Goal: Task Accomplishment & Management: Manage account settings

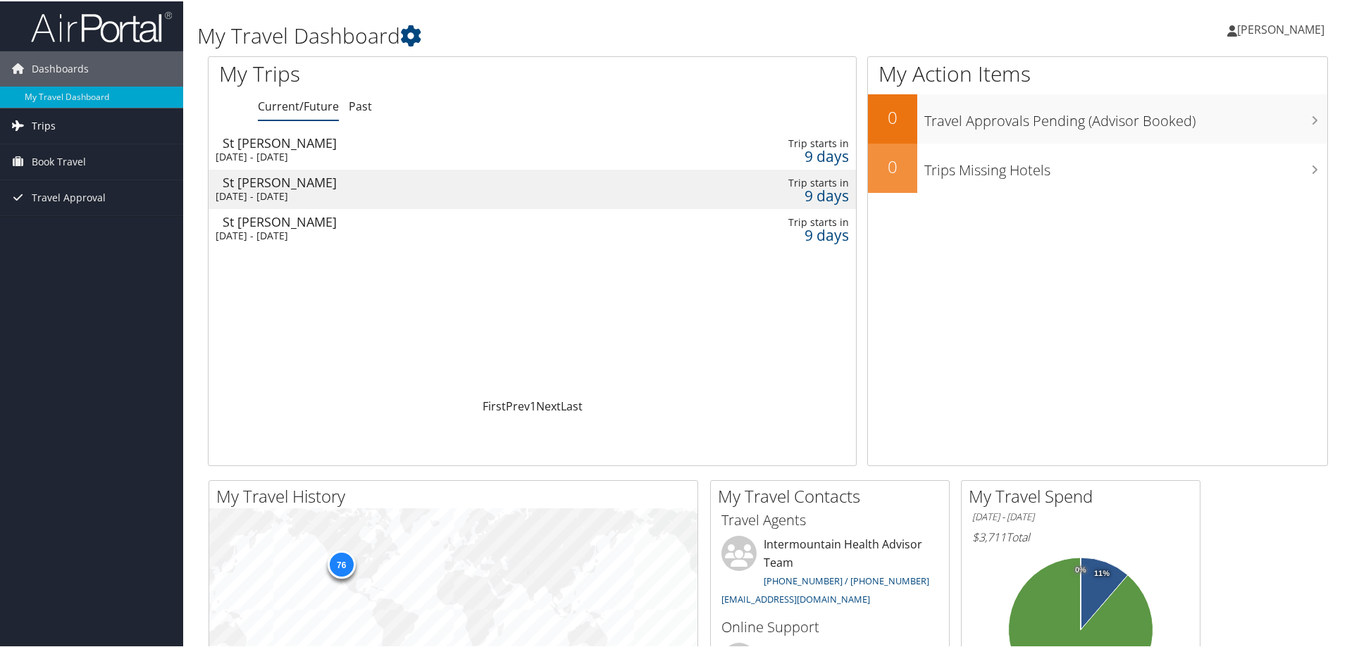
click at [107, 116] on link "Trips" at bounding box center [91, 124] width 183 height 35
click at [99, 154] on link "Current/Future Trips" at bounding box center [91, 152] width 183 height 21
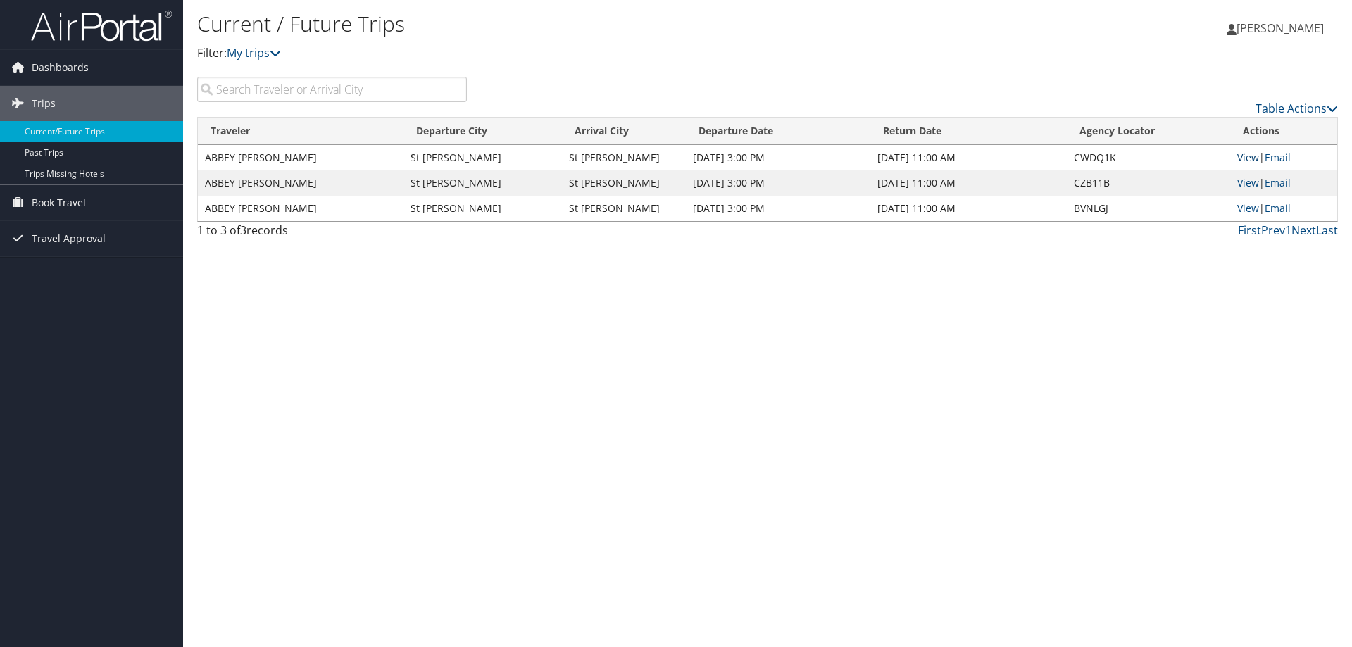
click at [1251, 154] on link "View" at bounding box center [1248, 157] width 22 height 13
click at [80, 209] on span "Book Travel" at bounding box center [59, 202] width 54 height 35
click at [89, 274] on link "Book/Manage Online Trips" at bounding box center [91, 273] width 183 height 21
click at [1242, 207] on link "View" at bounding box center [1248, 207] width 22 height 13
click at [94, 145] on link "Past Trips" at bounding box center [91, 152] width 183 height 21
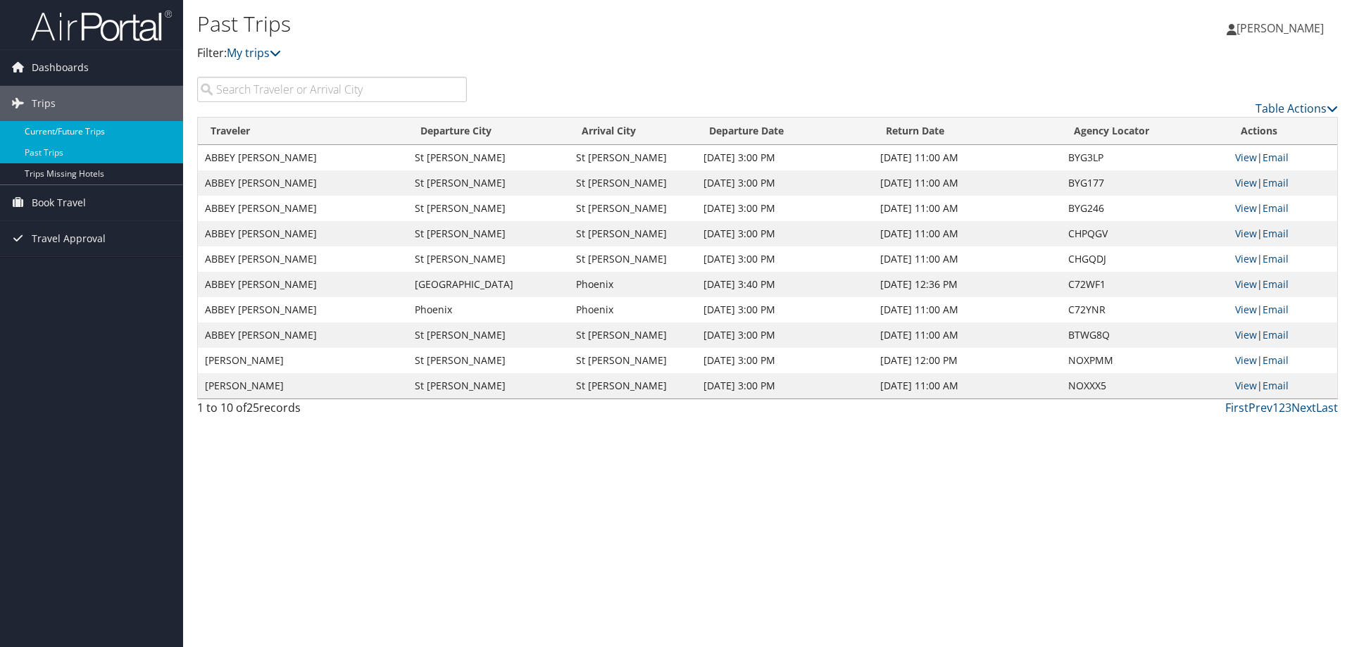
click at [53, 128] on link "Current/Future Trips" at bounding box center [91, 131] width 183 height 21
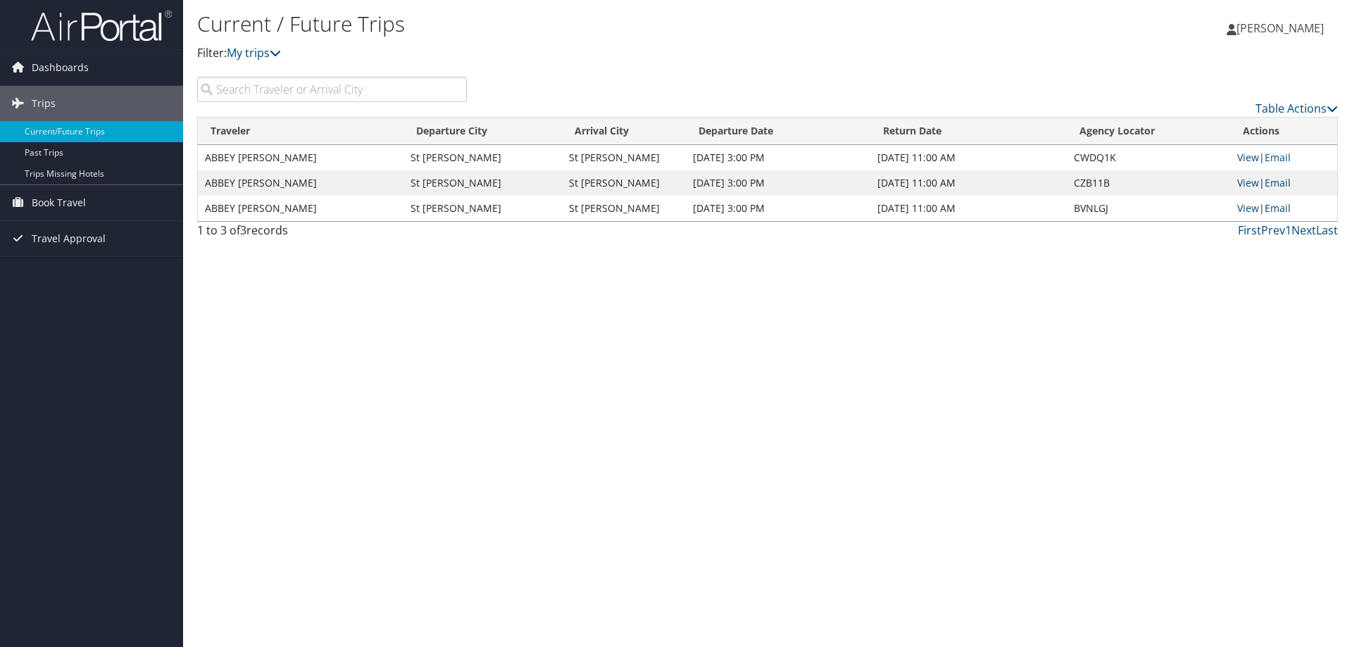
click at [1291, 207] on link "Email" at bounding box center [1278, 207] width 26 height 13
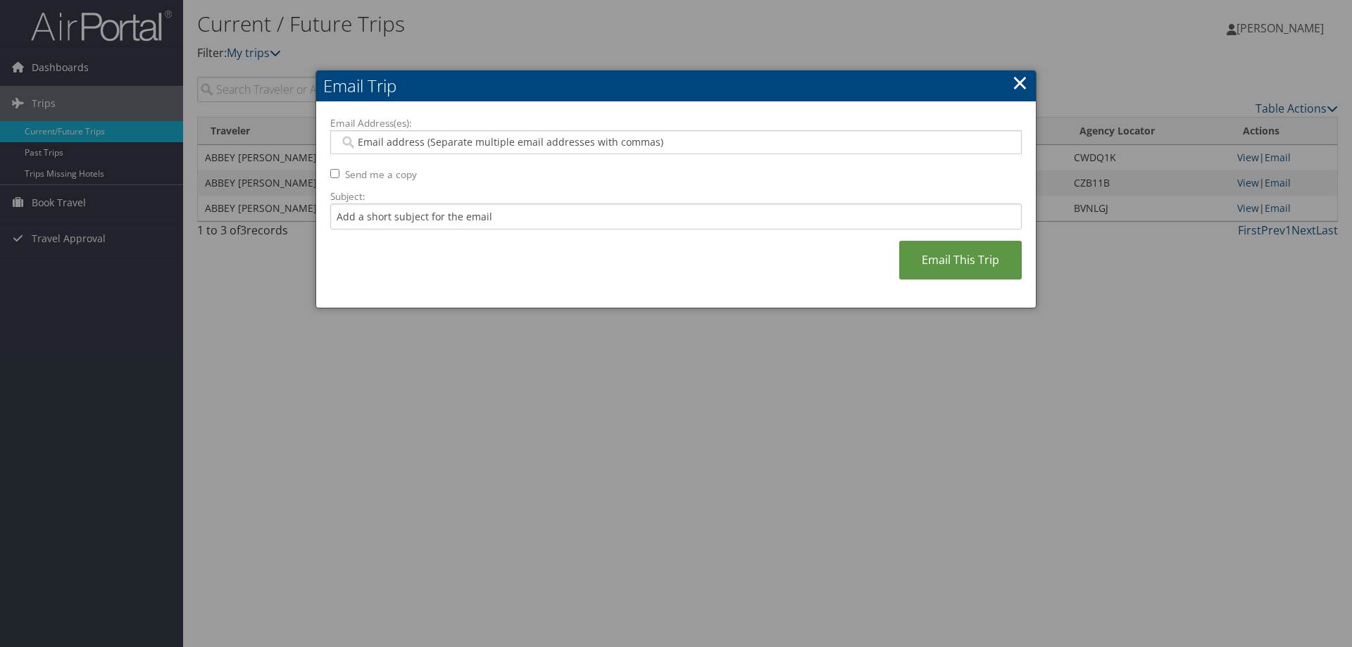
click at [1037, 82] on div at bounding box center [676, 323] width 1352 height 647
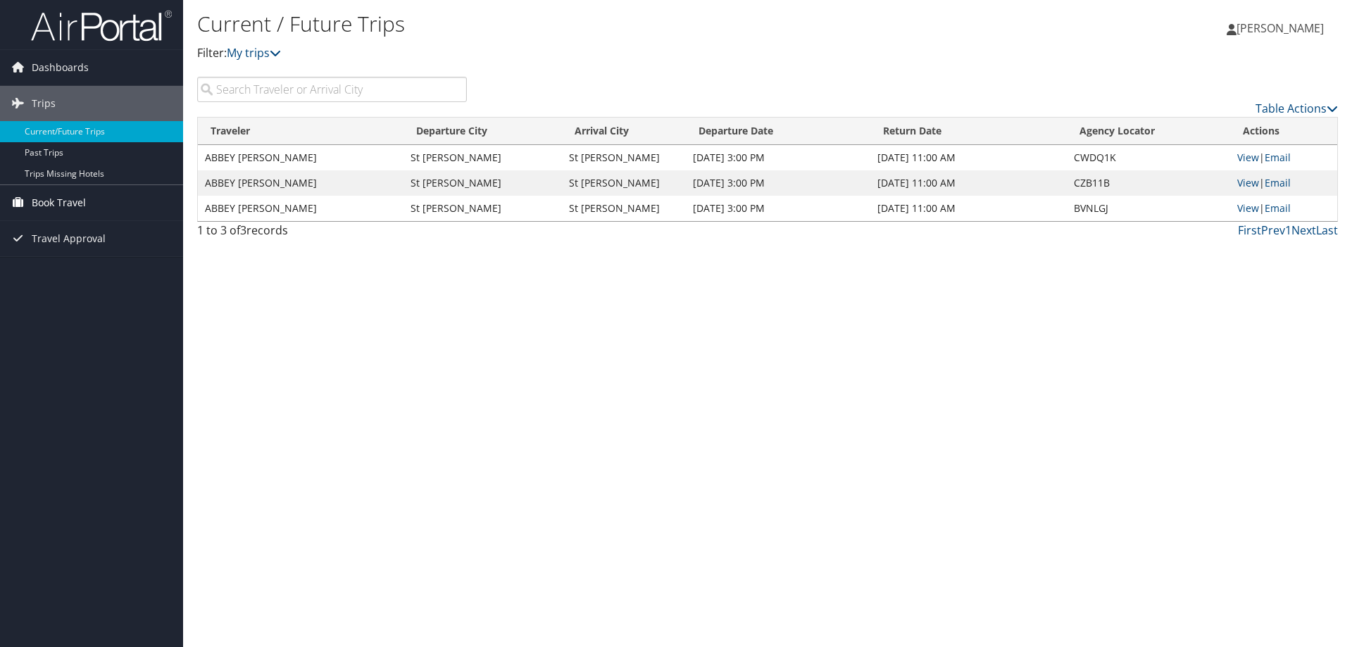
click at [79, 205] on span "Book Travel" at bounding box center [59, 202] width 54 height 35
click at [104, 270] on link "Book/Manage Online Trips" at bounding box center [91, 273] width 183 height 21
